Goal: Task Accomplishment & Management: Manage account settings

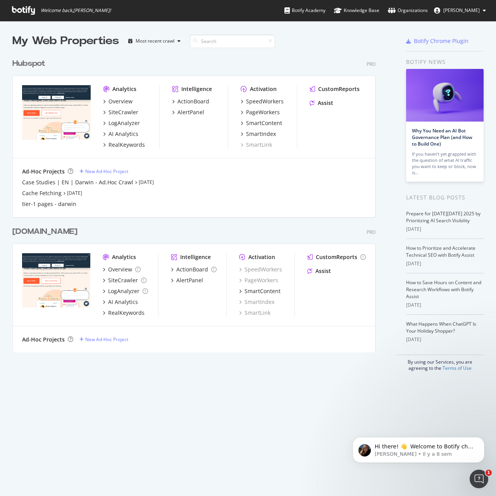
click at [40, 62] on div "Hubspot" at bounding box center [28, 63] width 33 height 11
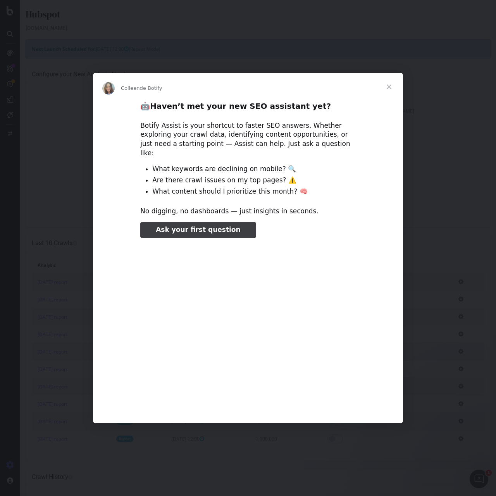
click at [387, 88] on span "Fermer" at bounding box center [389, 87] width 28 height 28
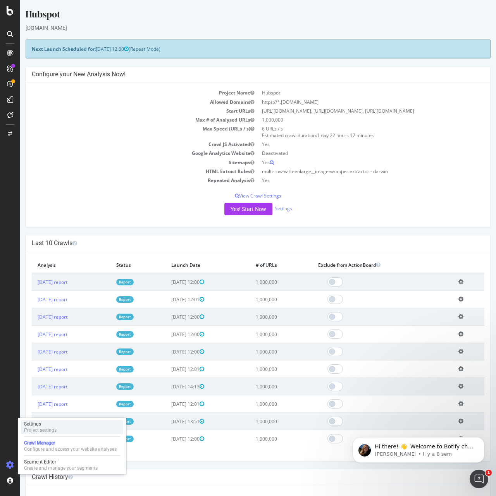
click at [38, 427] on div "Settings" at bounding box center [40, 424] width 33 height 6
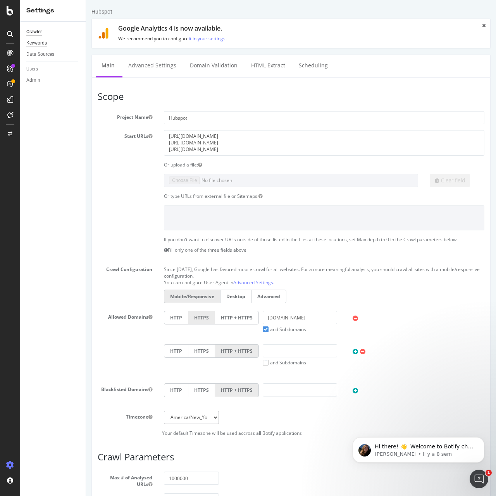
click at [43, 43] on div "Keywords" at bounding box center [36, 43] width 21 height 8
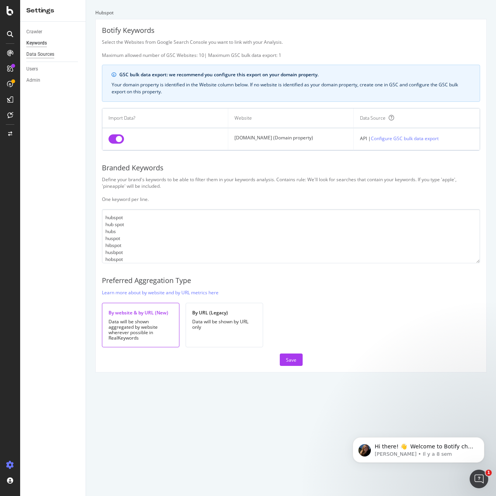
click at [43, 53] on div "Data Sources" at bounding box center [40, 54] width 28 height 8
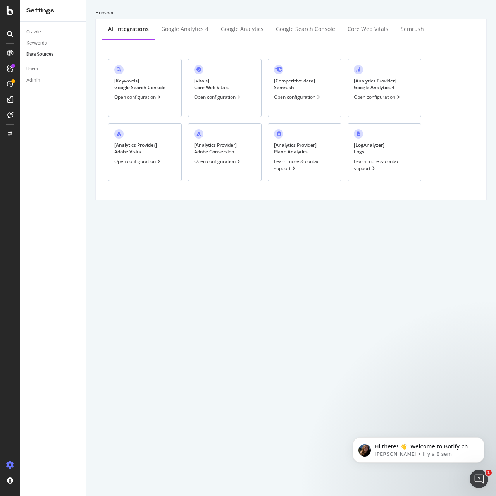
click at [121, 77] on div "[ Keywords ] Google Search Console Open configuration" at bounding box center [145, 88] width 74 height 58
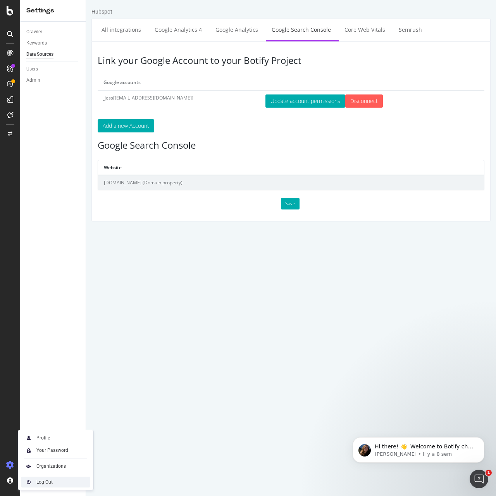
click at [48, 482] on div "Log Out" at bounding box center [44, 482] width 16 height 6
